Goal: Task Accomplishment & Management: Use online tool/utility

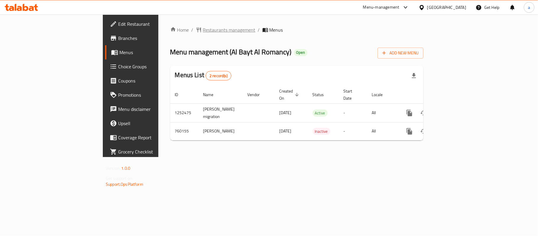
click at [203, 28] on span "Restaurants management" at bounding box center [229, 29] width 53 height 7
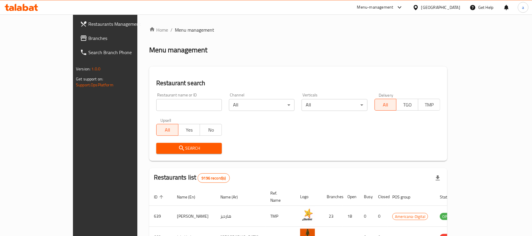
click at [156, 105] on input "search" at bounding box center [189, 105] width 66 height 12
paste input "650162"
click at [156, 105] on input "650162" at bounding box center [189, 105] width 66 height 12
click at [156, 106] on input "650162" at bounding box center [189, 105] width 66 height 12
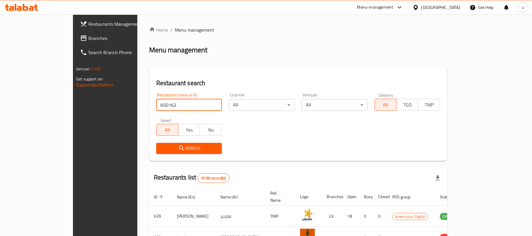
type input "650162"
click button "Search" at bounding box center [189, 148] width 66 height 11
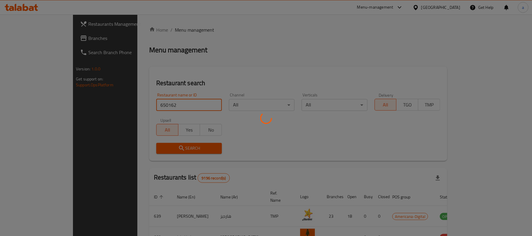
click button "Search" at bounding box center [189, 148] width 66 height 11
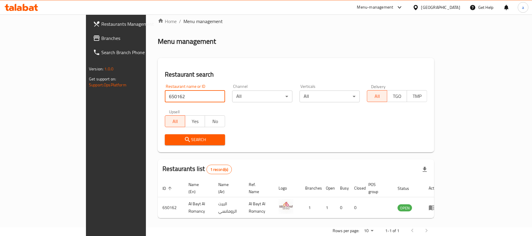
scroll to position [17, 0]
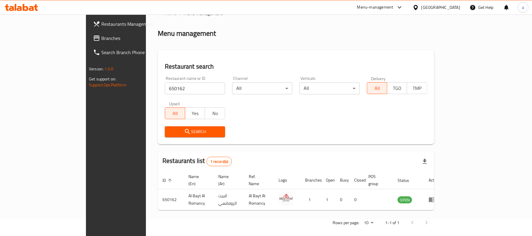
click at [456, 2] on div "Qatar" at bounding box center [436, 7] width 57 height 14
click at [421, 10] on div at bounding box center [417, 7] width 9 height 6
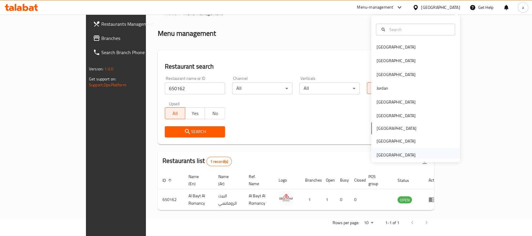
click at [400, 158] on div "[GEOGRAPHIC_DATA]" at bounding box center [396, 155] width 39 height 6
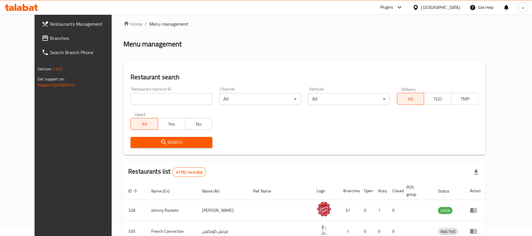
scroll to position [17, 0]
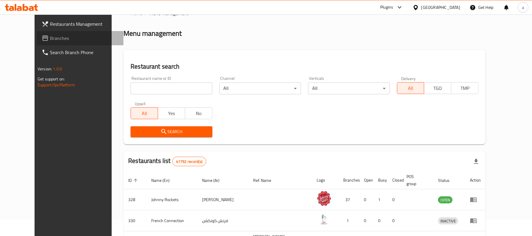
click at [50, 38] on span "Branches" at bounding box center [84, 38] width 69 height 7
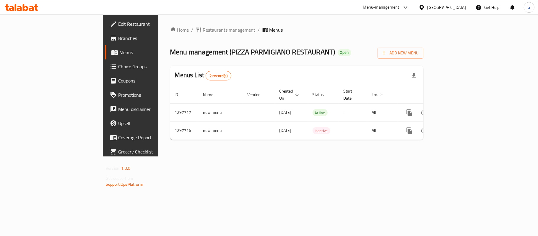
click at [203, 29] on span "Restaurants management" at bounding box center [229, 29] width 53 height 7
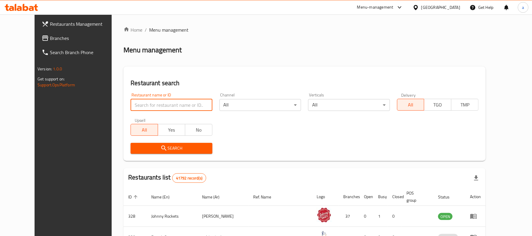
click at [169, 108] on input "search" at bounding box center [172, 105] width 82 height 12
paste input "700560"
type input "700560"
click at [185, 144] on span "Search" at bounding box center [171, 147] width 72 height 7
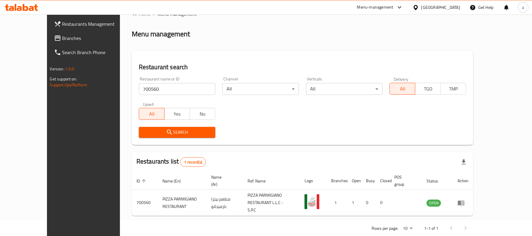
scroll to position [17, 0]
click at [49, 32] on link "Branches" at bounding box center [92, 38] width 87 height 14
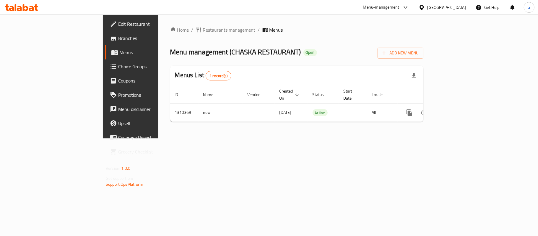
click at [203, 30] on span "Restaurants management" at bounding box center [229, 29] width 53 height 7
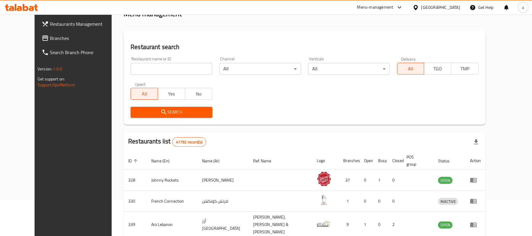
scroll to position [39, 0]
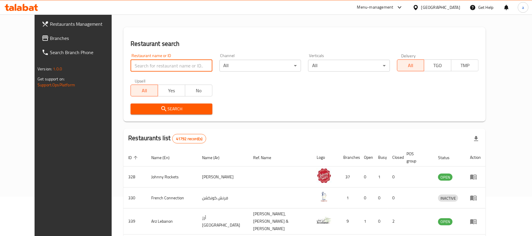
click at [152, 62] on input "search" at bounding box center [172, 66] width 82 height 12
click at [322, 100] on div "Search" at bounding box center [304, 109] width 355 height 18
click at [173, 110] on span "Search" at bounding box center [171, 108] width 72 height 7
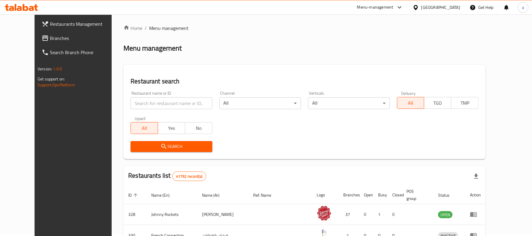
scroll to position [0, 0]
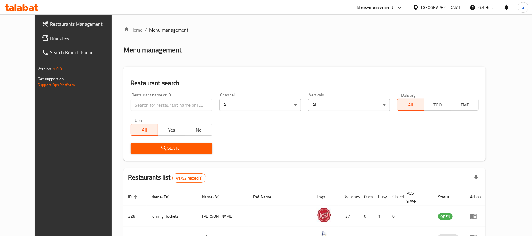
click at [131, 103] on input "search" at bounding box center [172, 105] width 82 height 12
paste input "705309"
type input "705309"
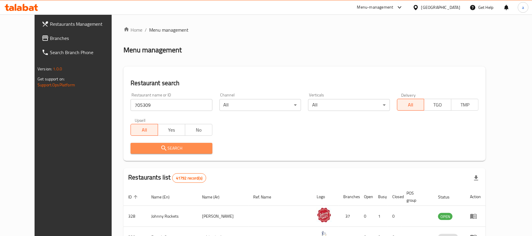
click at [154, 147] on span "Search" at bounding box center [171, 147] width 72 height 7
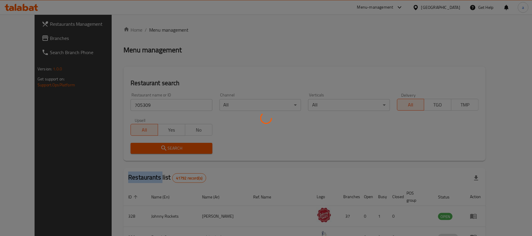
click at [154, 147] on div at bounding box center [266, 118] width 532 height 236
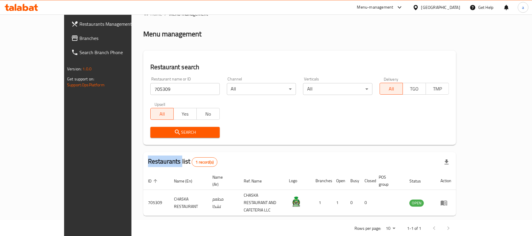
scroll to position [17, 0]
click at [66, 34] on link "Branches" at bounding box center [109, 38] width 87 height 14
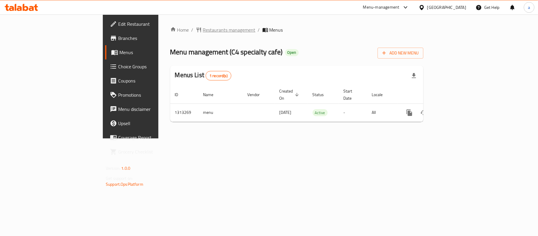
click at [203, 26] on span "Restaurants management" at bounding box center [229, 29] width 53 height 7
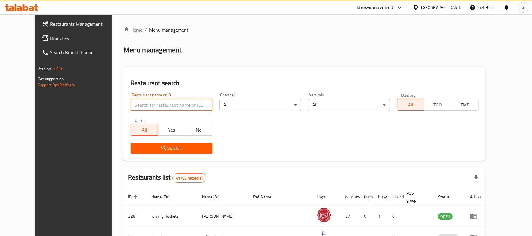
click at [163, 103] on input "search" at bounding box center [172, 105] width 82 height 12
paste input "706417"
type input "706417"
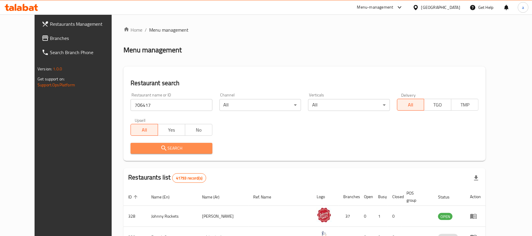
click at [160, 147] on icon "submit" at bounding box center [163, 147] width 7 height 7
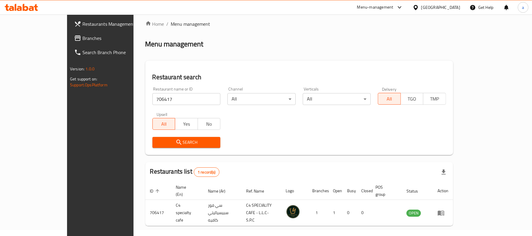
scroll to position [17, 0]
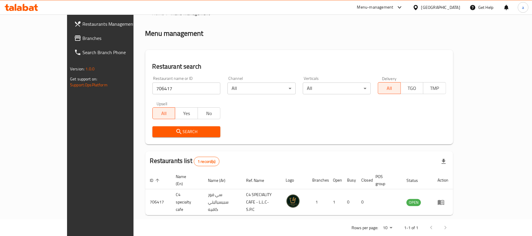
click at [152, 87] on input "706417" at bounding box center [186, 88] width 68 height 12
click at [69, 30] on link "Restaurants Management" at bounding box center [112, 24] width 87 height 14
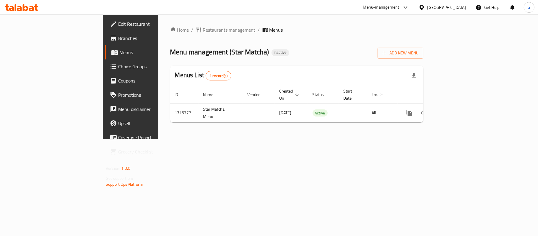
click at [203, 28] on span "Restaurants management" at bounding box center [229, 29] width 53 height 7
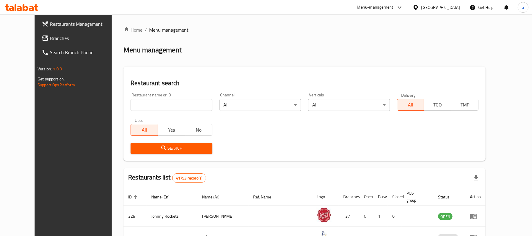
click at [138, 102] on input "search" at bounding box center [172, 105] width 82 height 12
paste input "707264"
type input "707264"
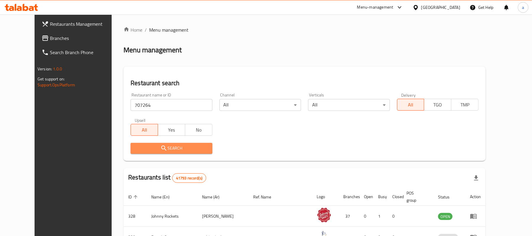
click at [156, 147] on span "Search" at bounding box center [171, 147] width 72 height 7
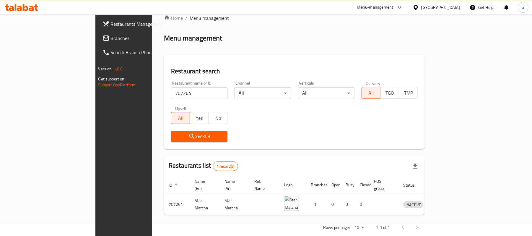
scroll to position [17, 0]
